Goal: Task Accomplishment & Management: Use online tool/utility

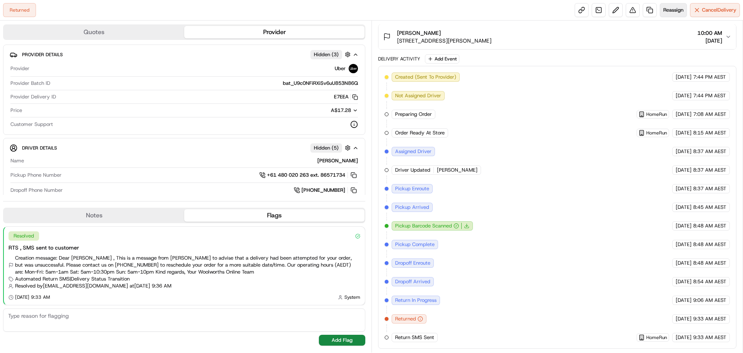
click at [668, 10] on span "Reassign" at bounding box center [674, 10] width 20 height 7
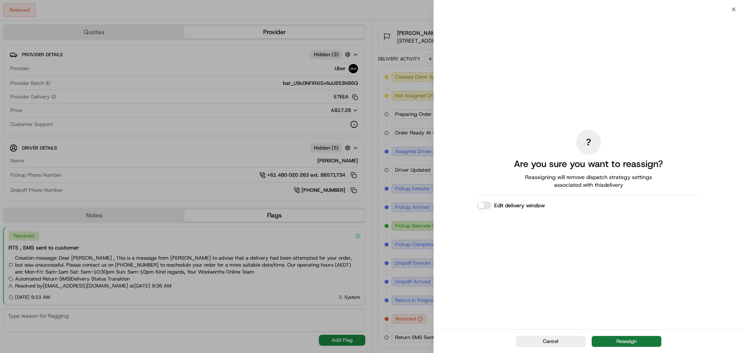
click at [624, 340] on button "Reassign" at bounding box center [627, 341] width 70 height 11
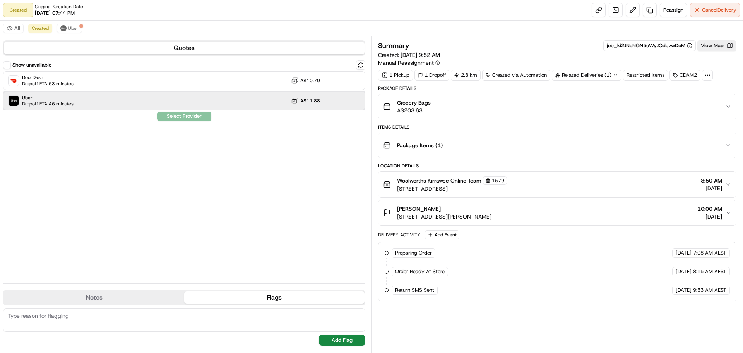
click at [112, 101] on div "Uber Dropoff ETA 46 minutes A$11.88" at bounding box center [184, 100] width 362 height 19
click at [189, 117] on button "Assign Provider" at bounding box center [184, 116] width 55 height 9
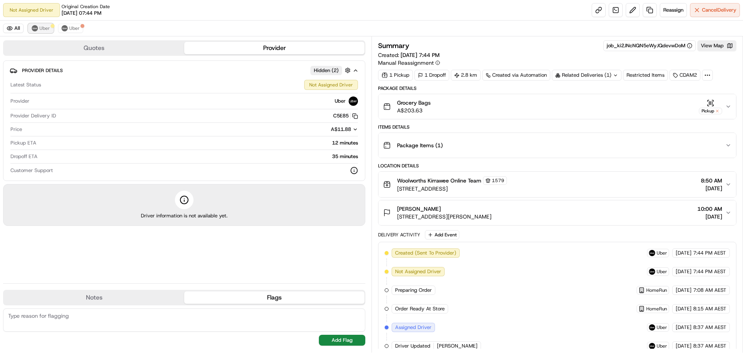
click at [43, 27] on span "Uber" at bounding box center [44, 28] width 10 height 6
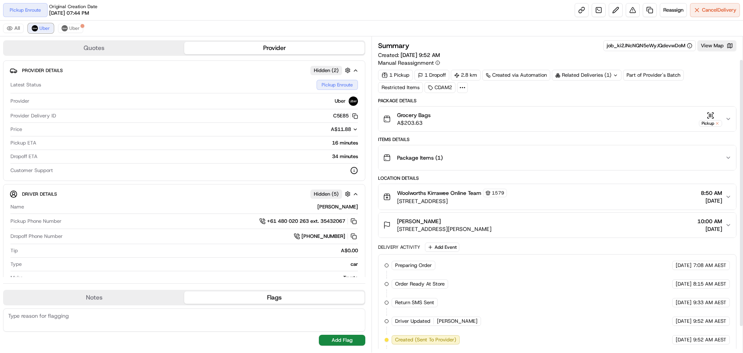
scroll to position [58, 0]
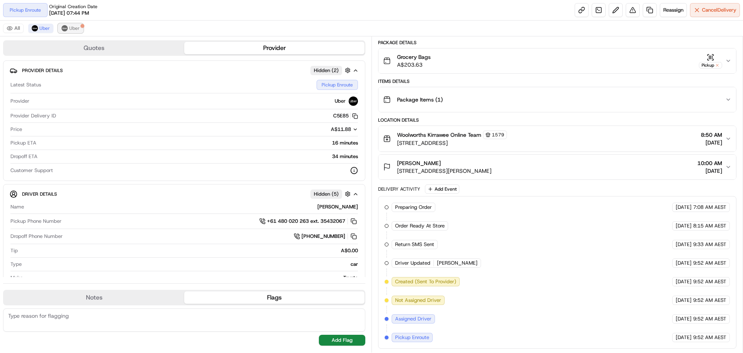
click at [71, 29] on span "Uber" at bounding box center [74, 28] width 10 height 6
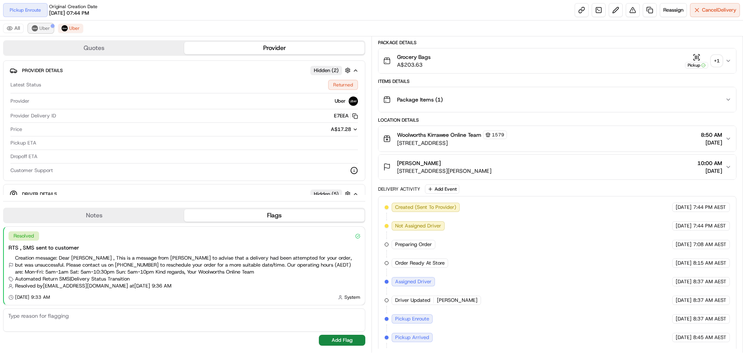
click at [45, 27] on span "Uber" at bounding box center [44, 28] width 10 height 6
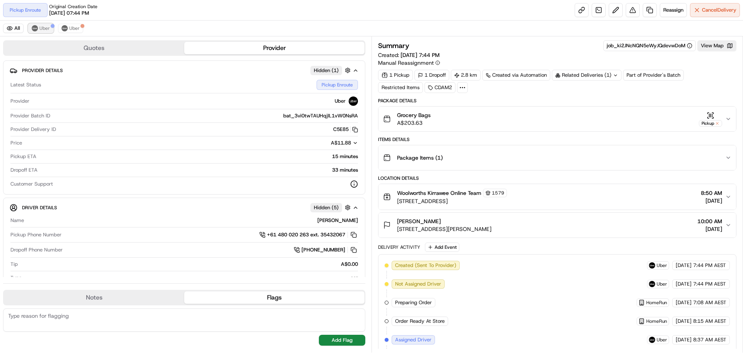
click at [43, 29] on span "Uber" at bounding box center [44, 28] width 10 height 6
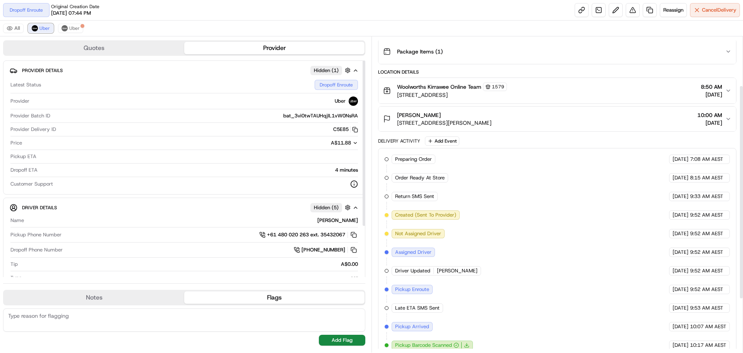
scroll to position [35, 0]
